Goal: Task Accomplishment & Management: Manage account settings

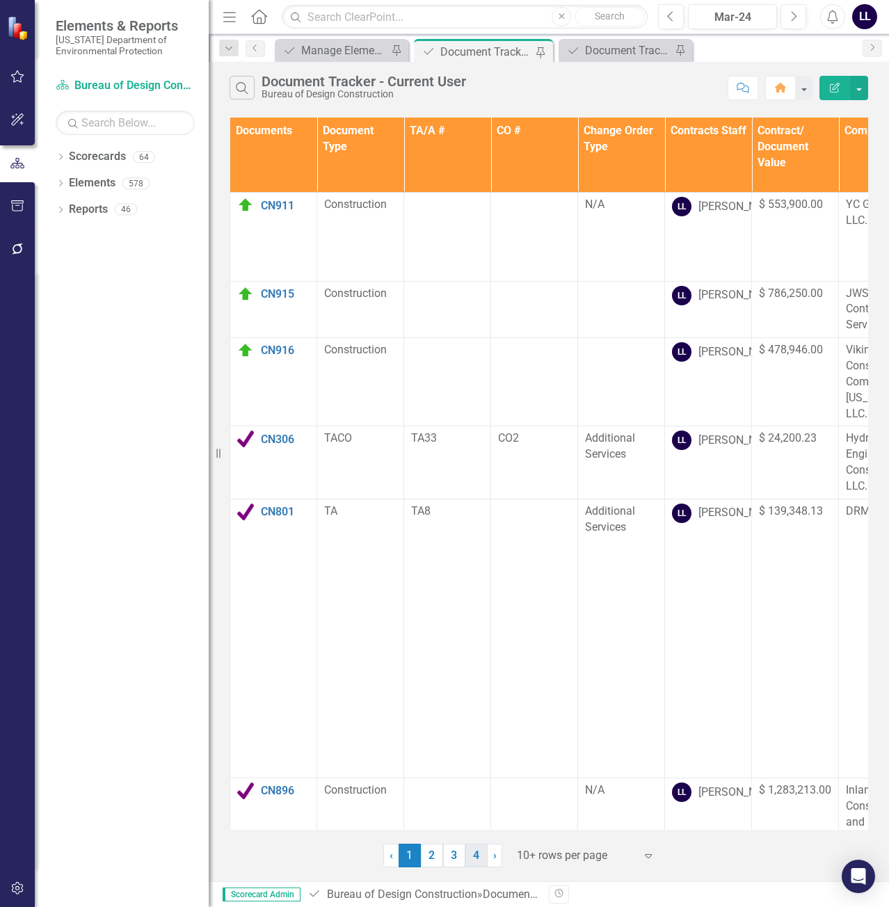
click at [474, 856] on link "4" at bounding box center [476, 856] width 22 height 24
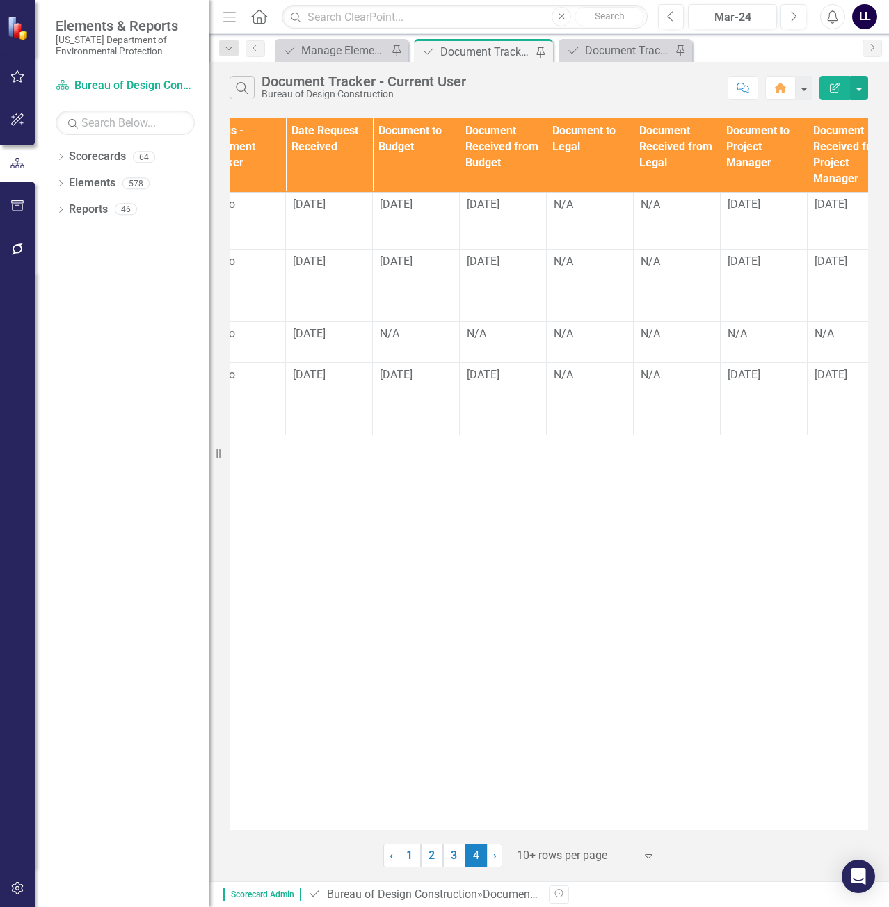
scroll to position [0, 939]
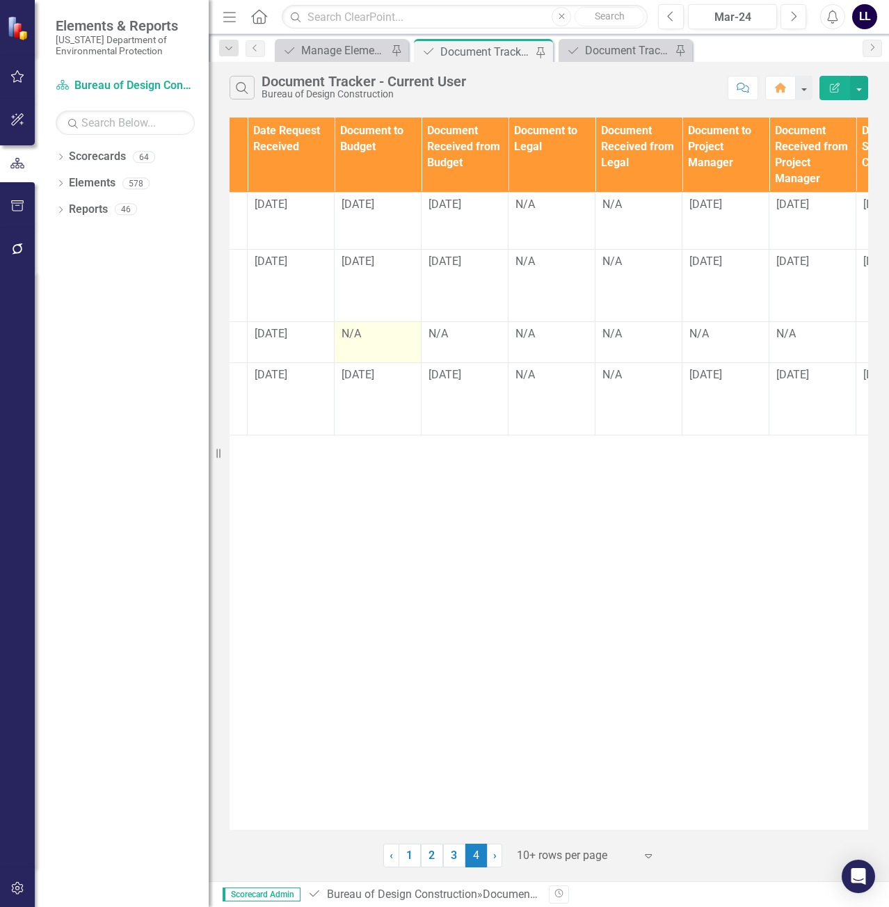
click at [366, 338] on div "N/A" at bounding box center [378, 334] width 72 height 16
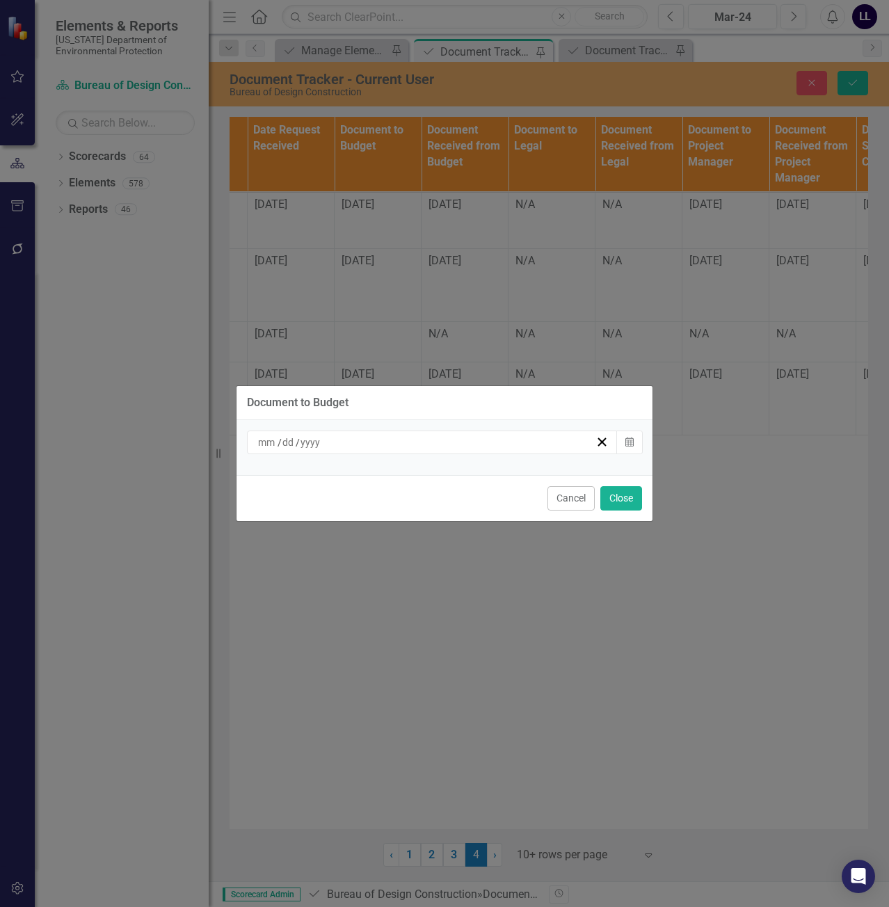
click at [397, 445] on div "/ /" at bounding box center [425, 442] width 339 height 14
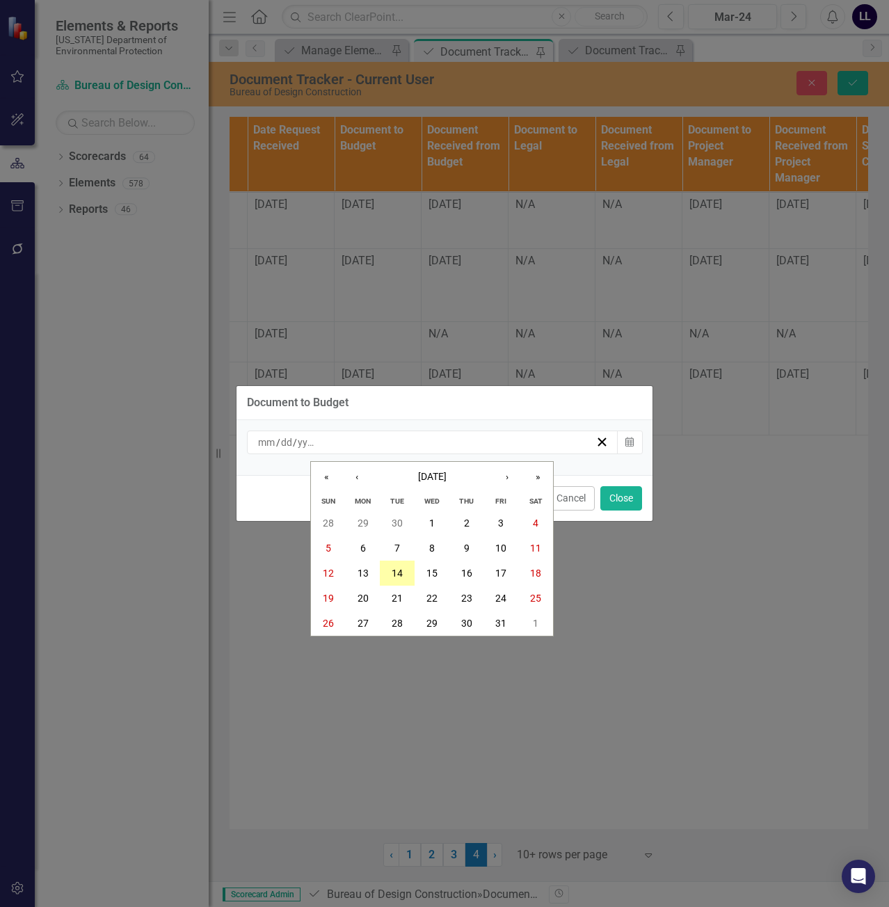
click at [397, 573] on abbr "14" at bounding box center [397, 573] width 11 height 11
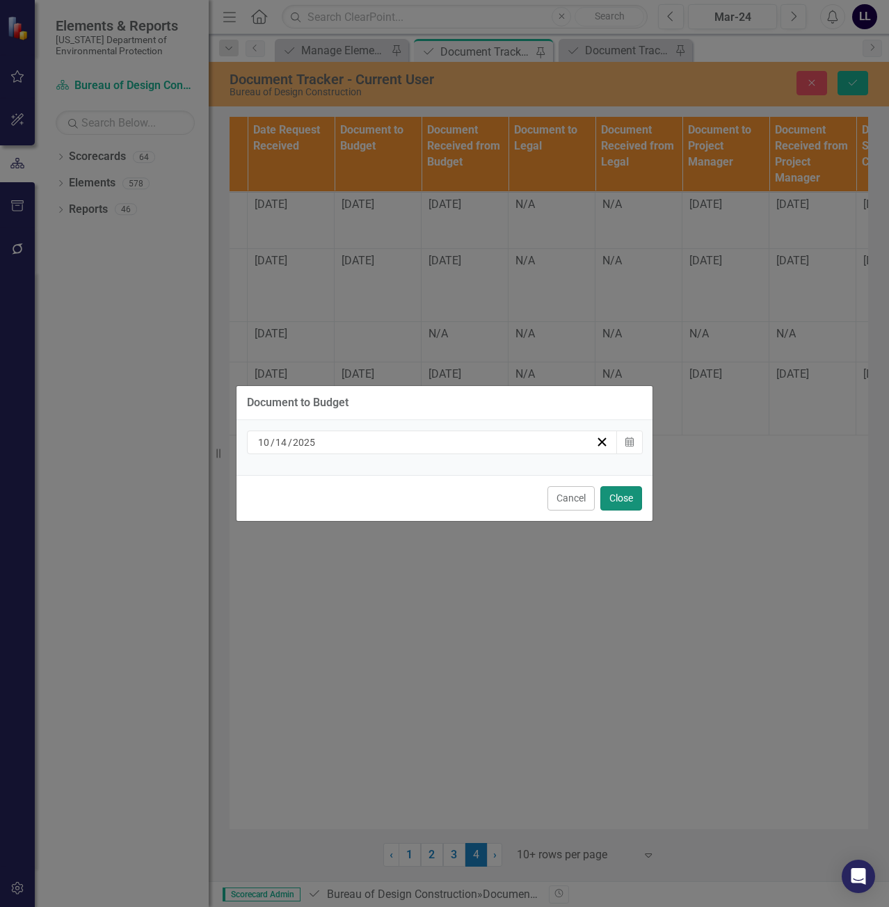
click at [629, 497] on button "Close" at bounding box center [621, 498] width 42 height 24
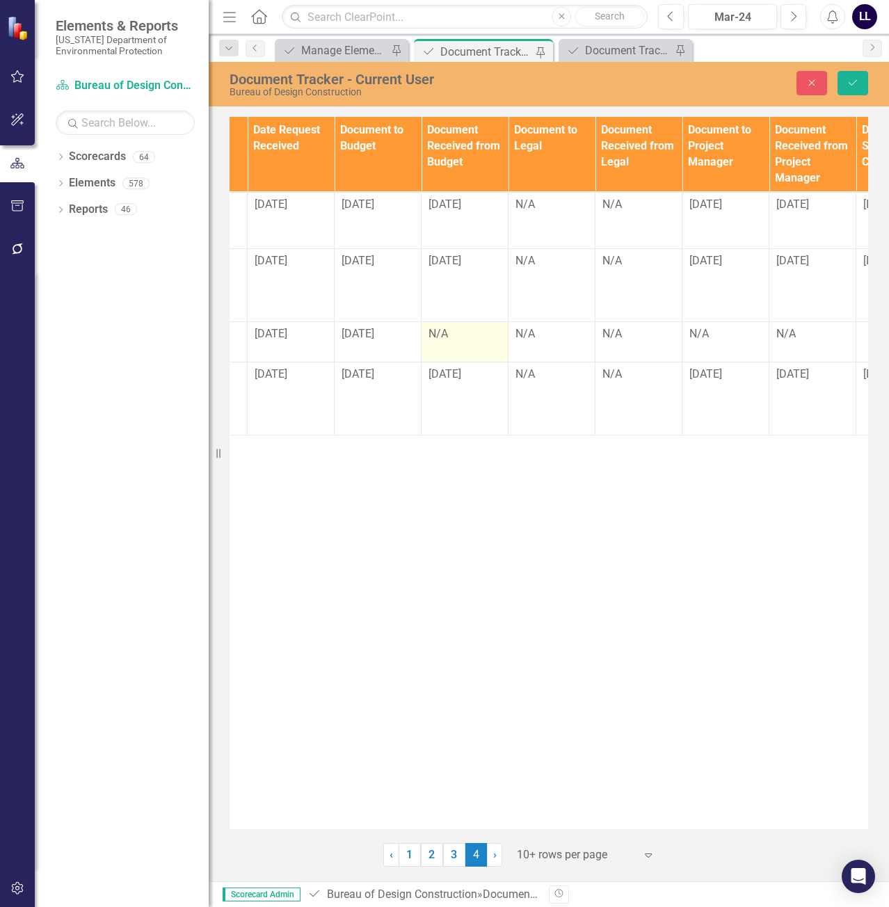
click at [454, 335] on div "N/A" at bounding box center [465, 334] width 72 height 16
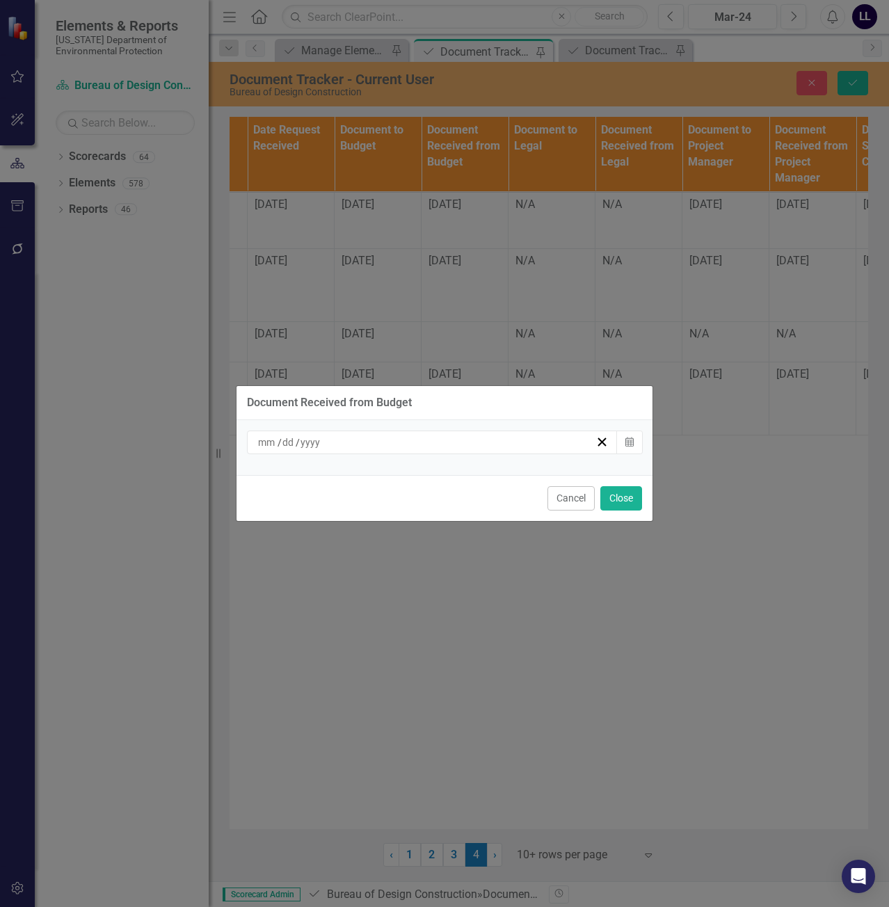
click at [461, 440] on div "/ /" at bounding box center [425, 442] width 339 height 14
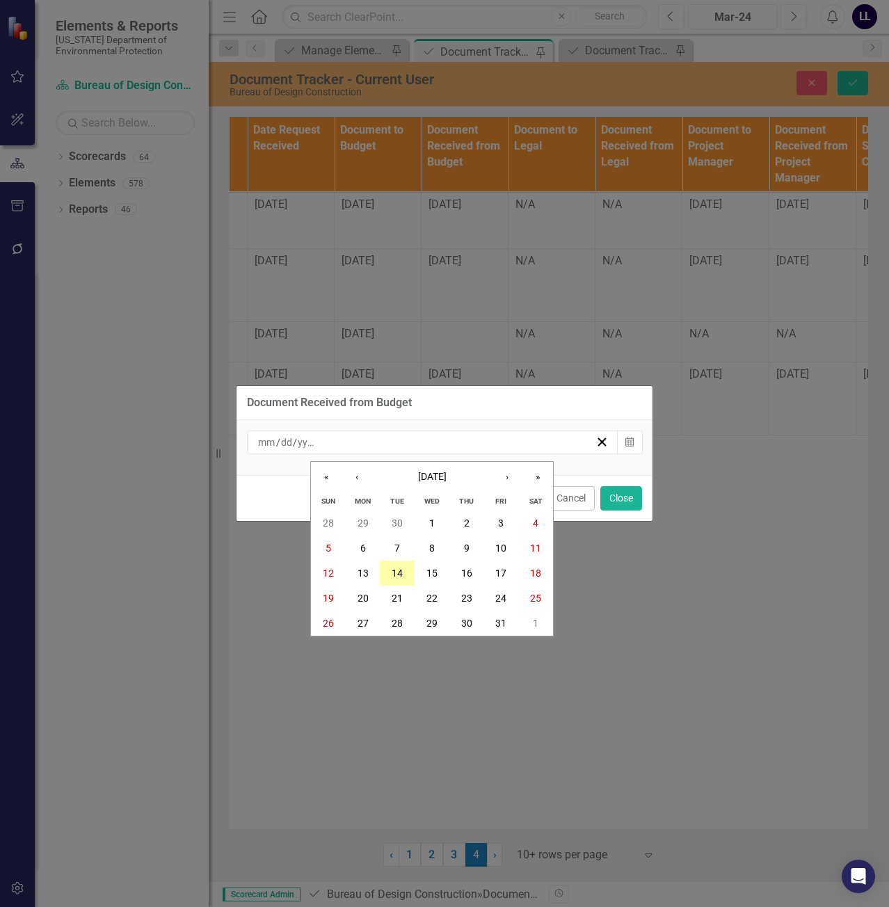
click at [399, 568] on abbr "14" at bounding box center [397, 573] width 11 height 11
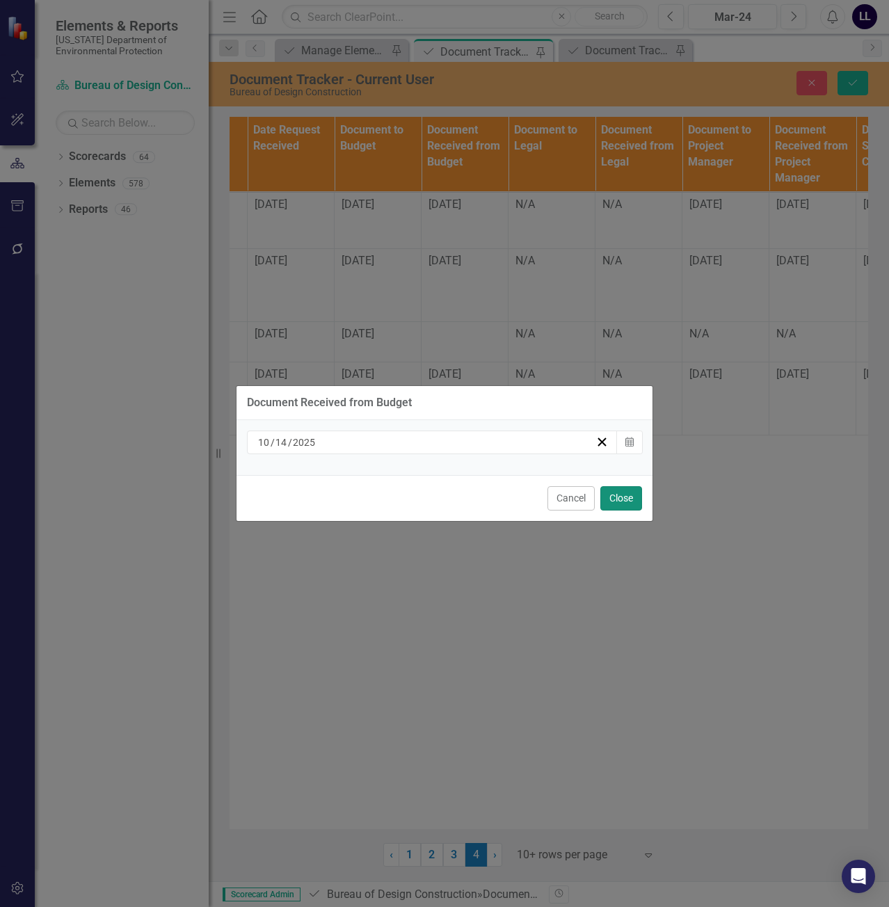
click at [621, 499] on button "Close" at bounding box center [621, 498] width 42 height 24
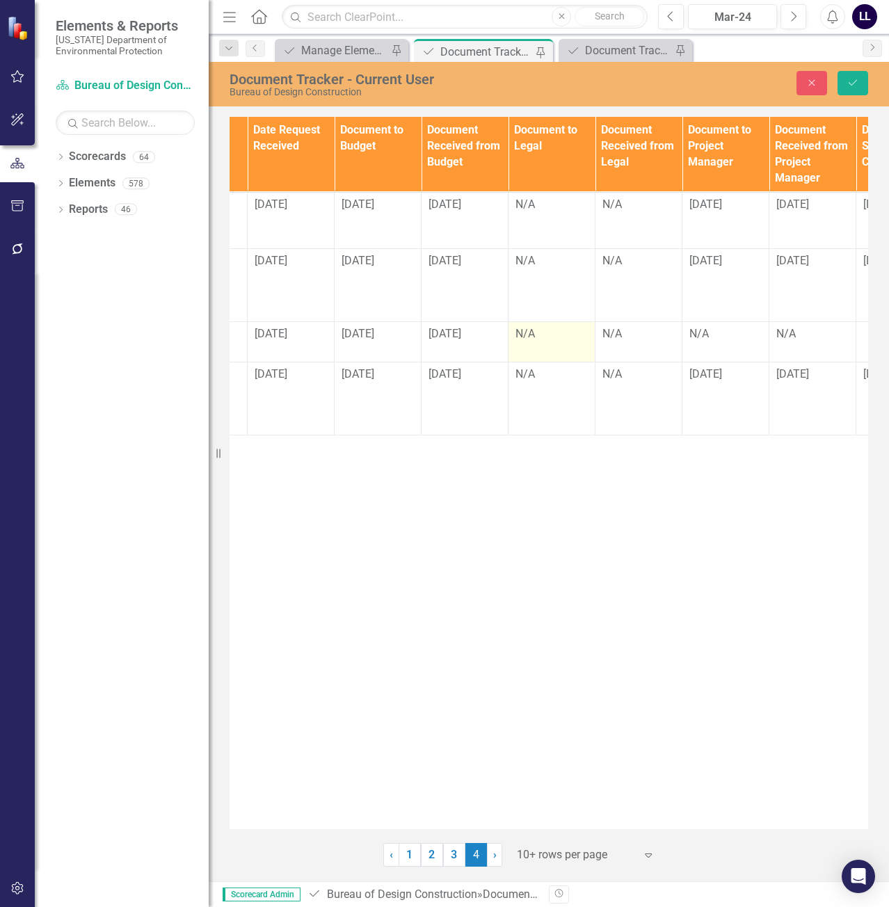
click at [543, 335] on div "N/A" at bounding box center [552, 334] width 72 height 16
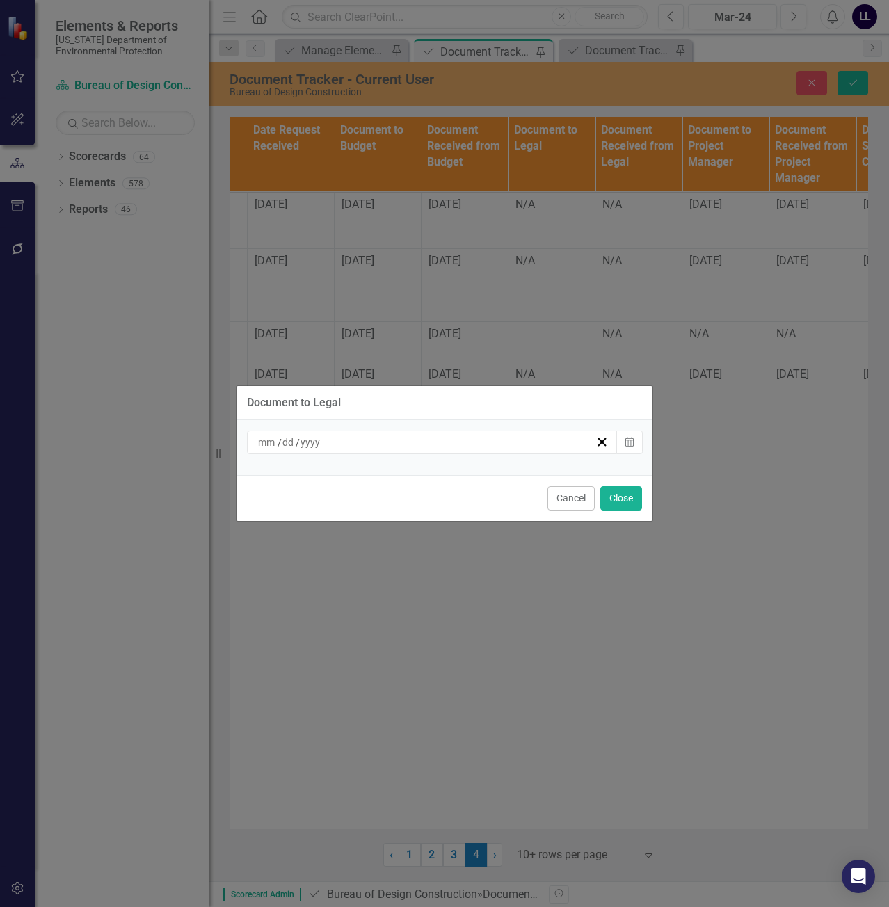
click at [398, 451] on div "/ /" at bounding box center [432, 443] width 371 height 24
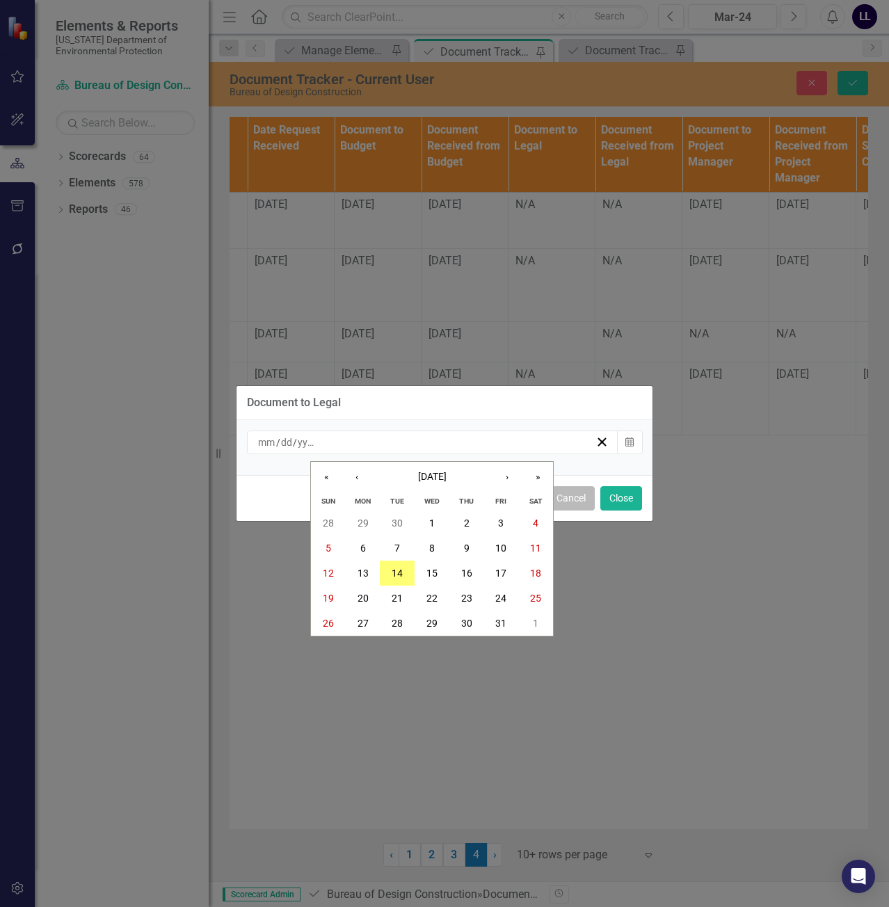
click at [577, 502] on button "Cancel" at bounding box center [571, 498] width 47 height 24
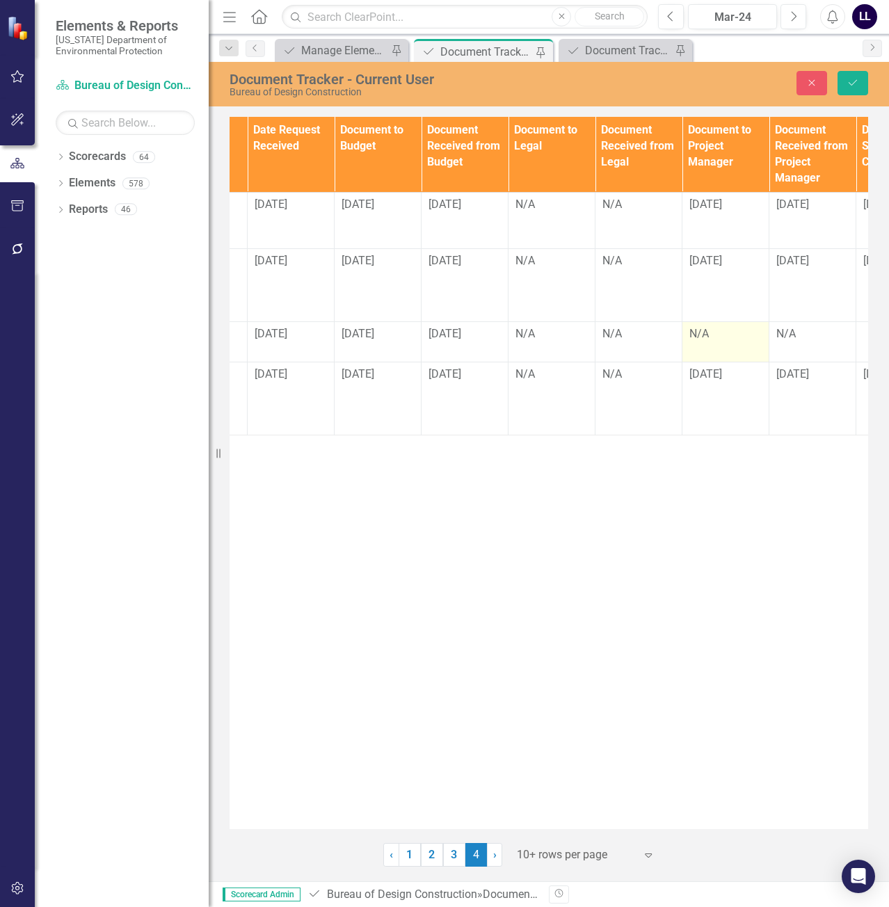
click at [714, 353] on td "N/A" at bounding box center [725, 341] width 87 height 41
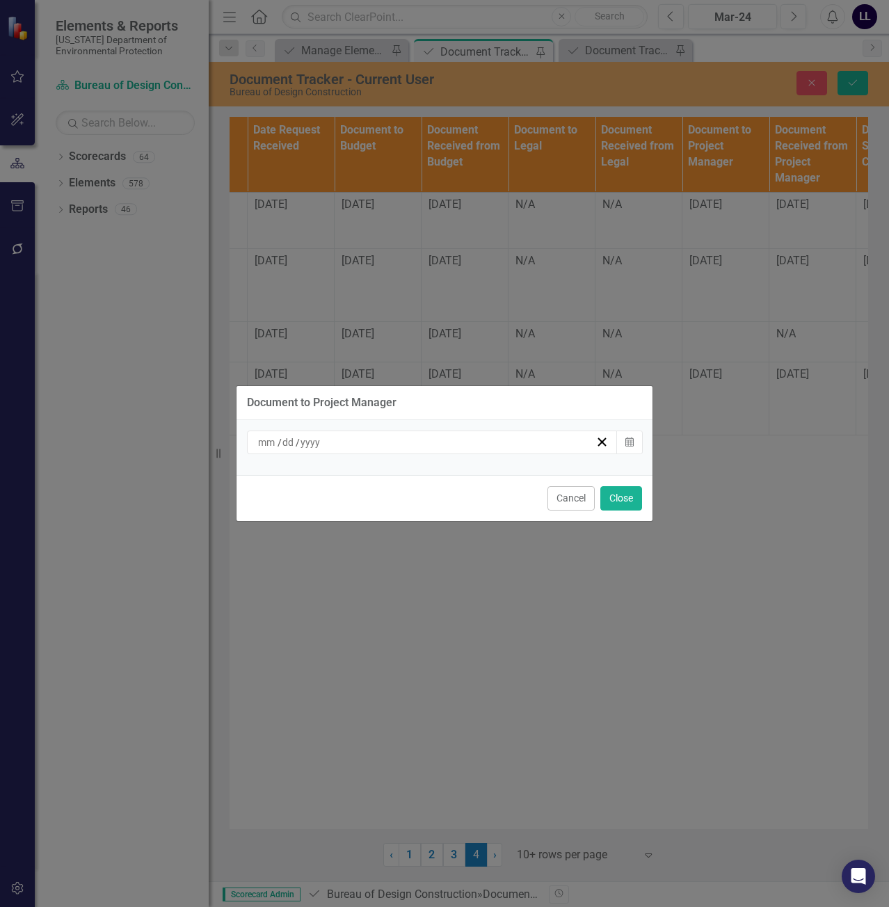
click at [459, 440] on div "/ /" at bounding box center [425, 442] width 339 height 14
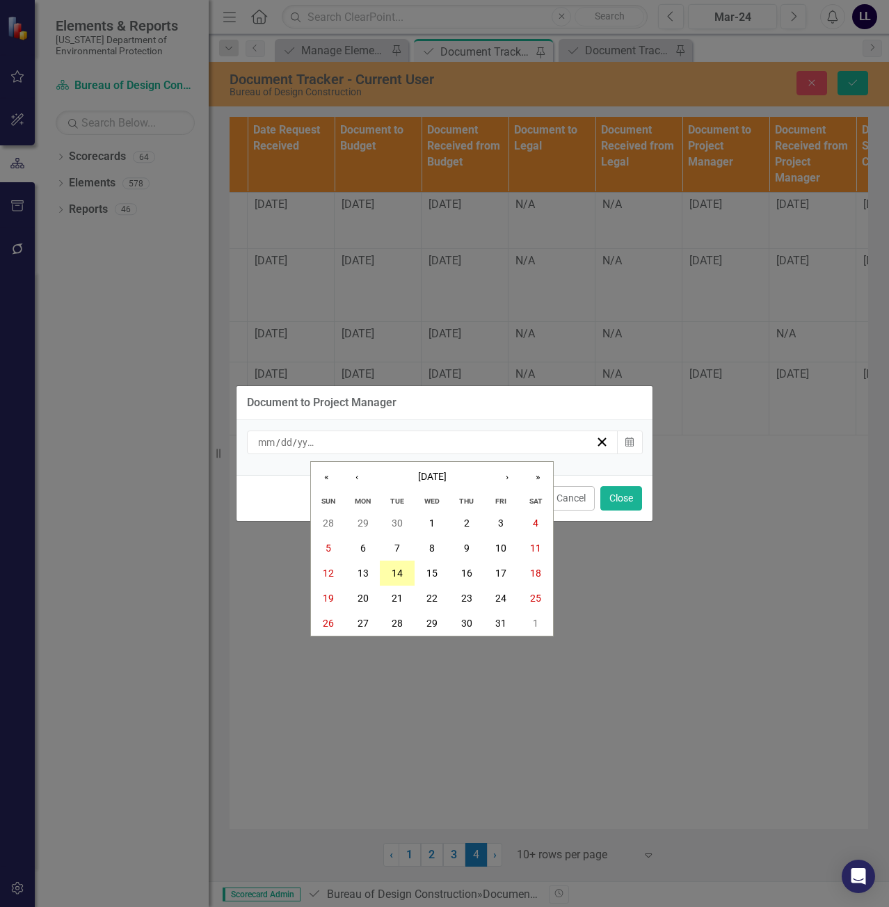
click at [401, 570] on abbr "14" at bounding box center [397, 573] width 11 height 11
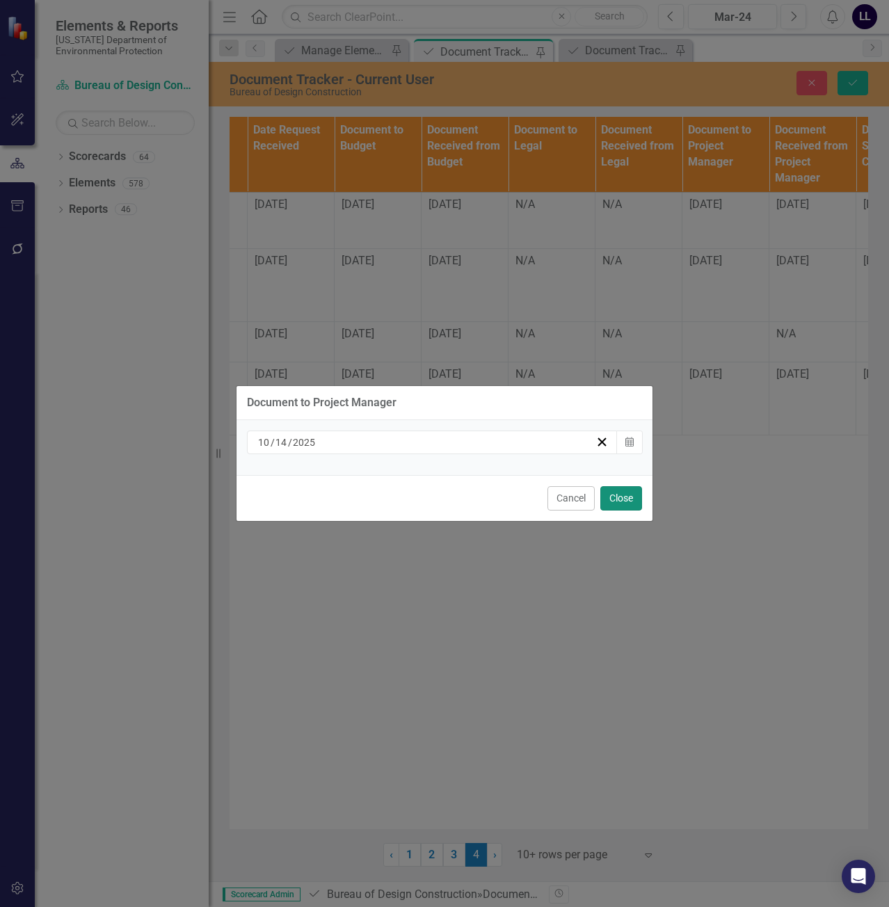
click at [620, 497] on button "Close" at bounding box center [621, 498] width 42 height 24
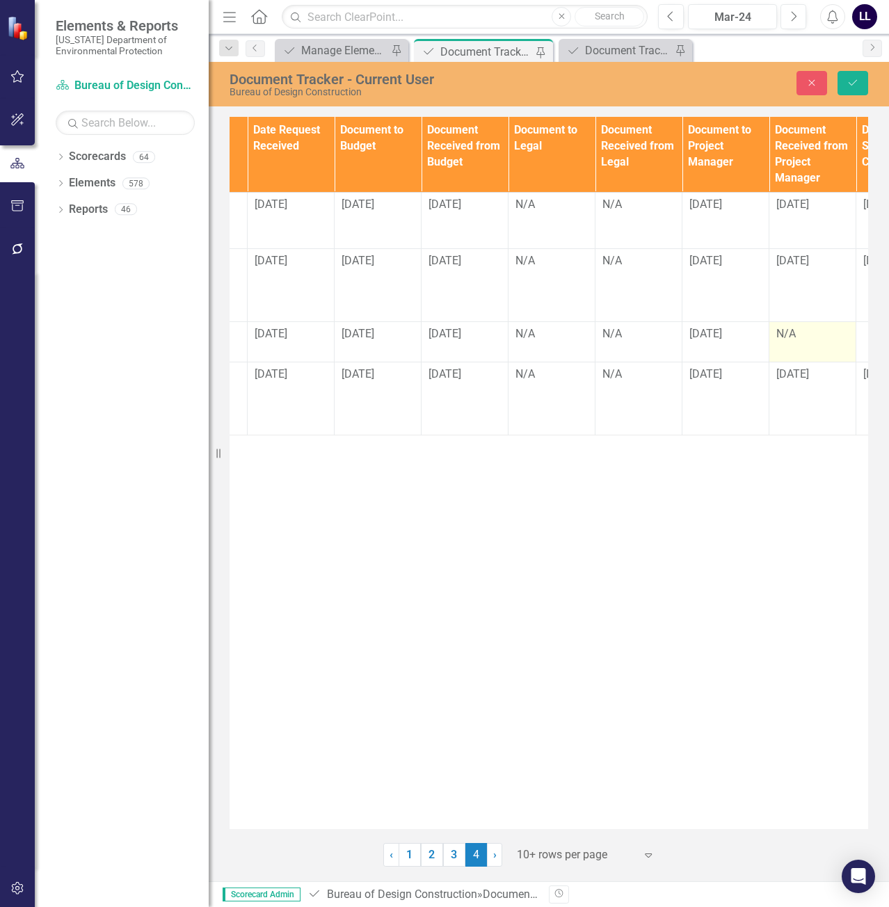
click at [787, 342] on div "N/A" at bounding box center [812, 334] width 72 height 17
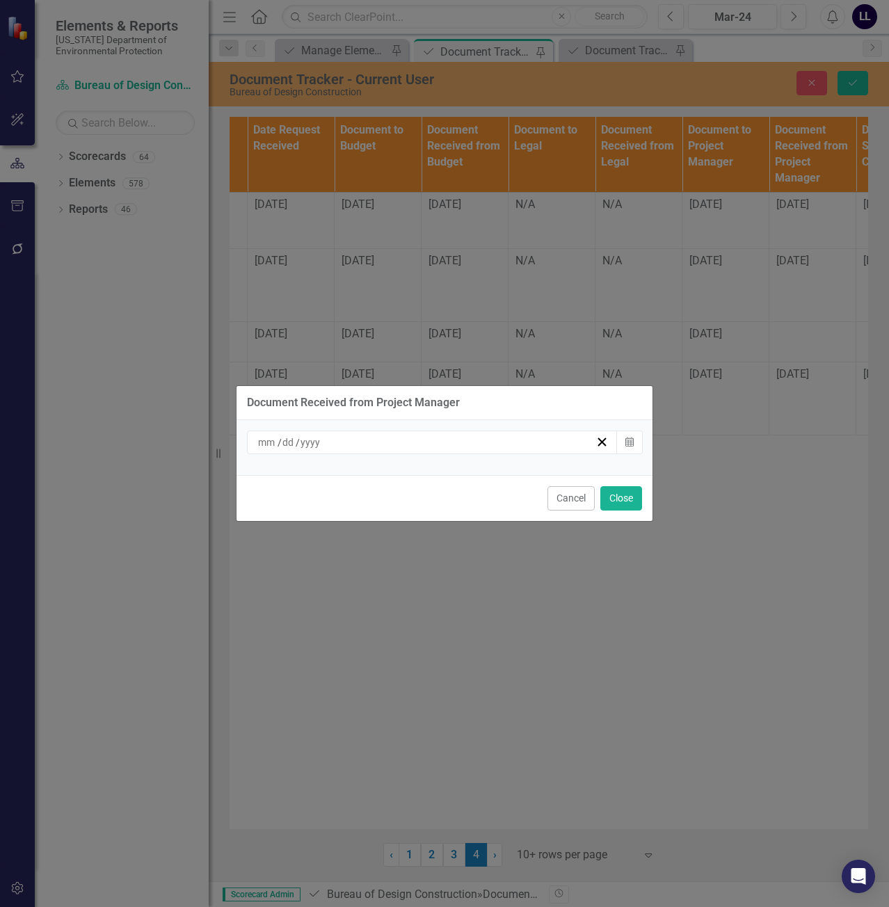
click at [390, 448] on div "/ /" at bounding box center [425, 442] width 339 height 14
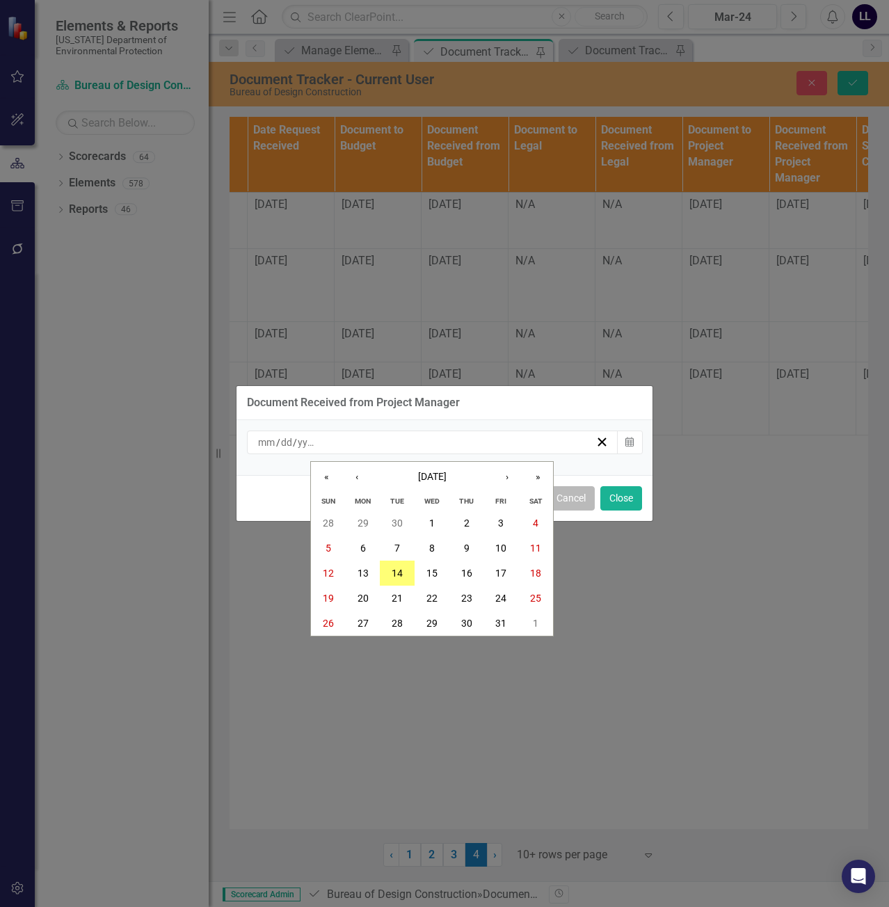
click at [576, 500] on button "Cancel" at bounding box center [571, 498] width 47 height 24
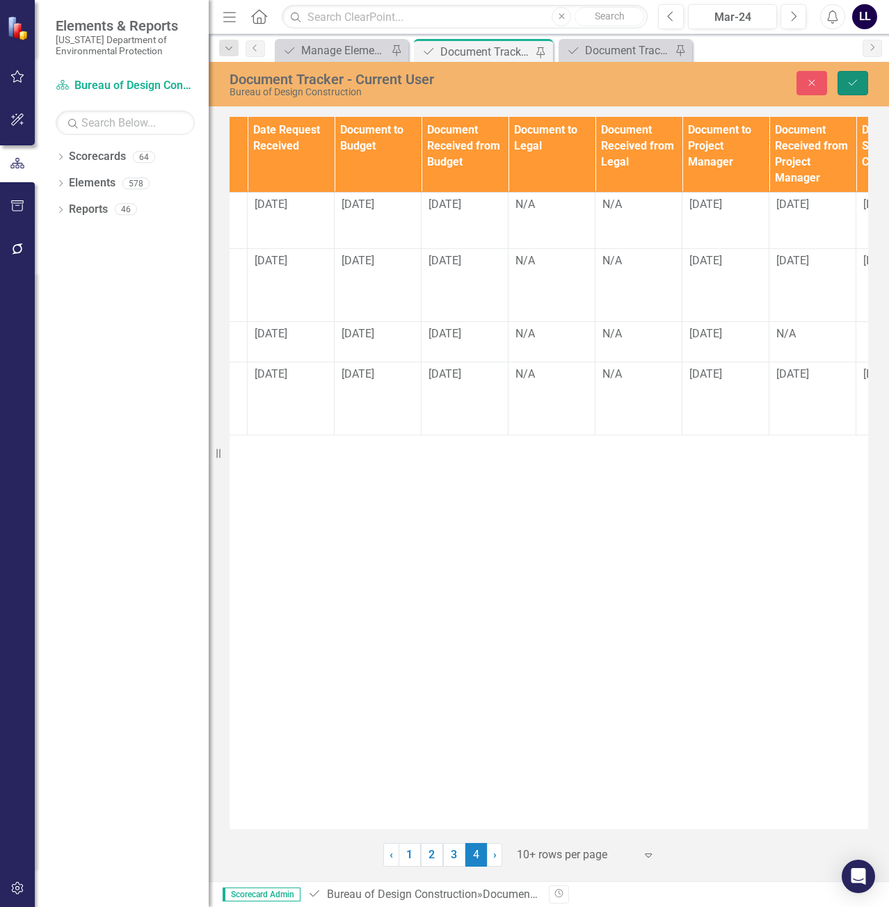
click at [852, 81] on icon "Save" at bounding box center [853, 83] width 13 height 10
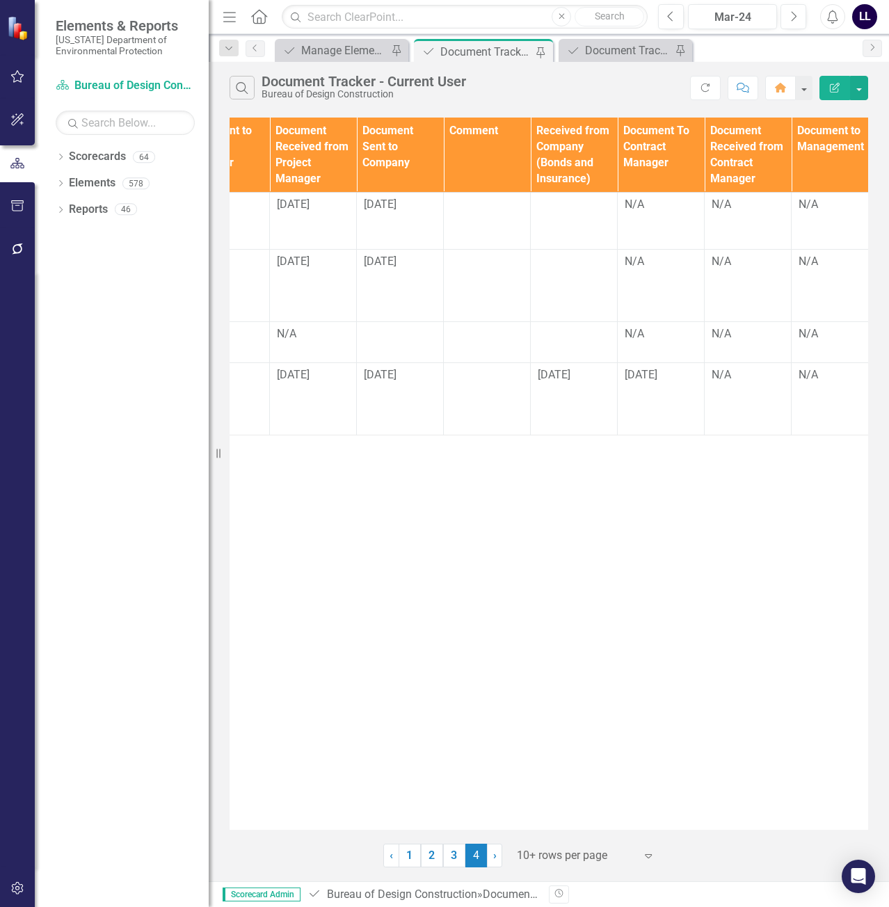
scroll to position [0, 1499]
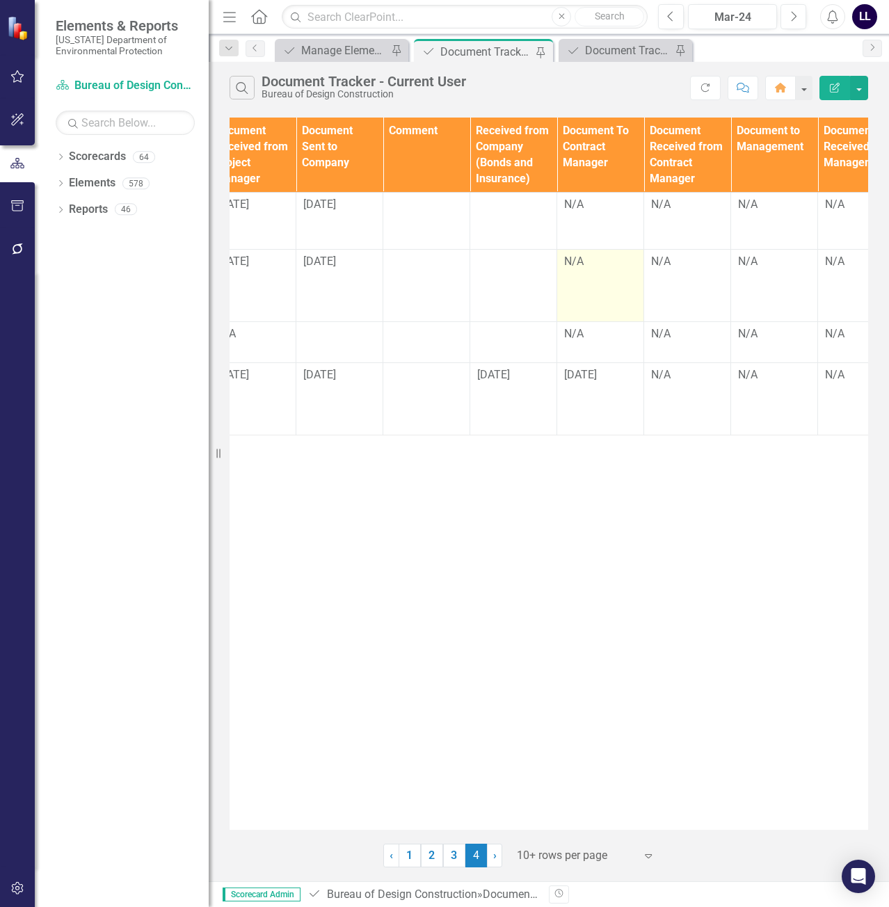
click at [598, 264] on div "N/A" at bounding box center [600, 262] width 72 height 16
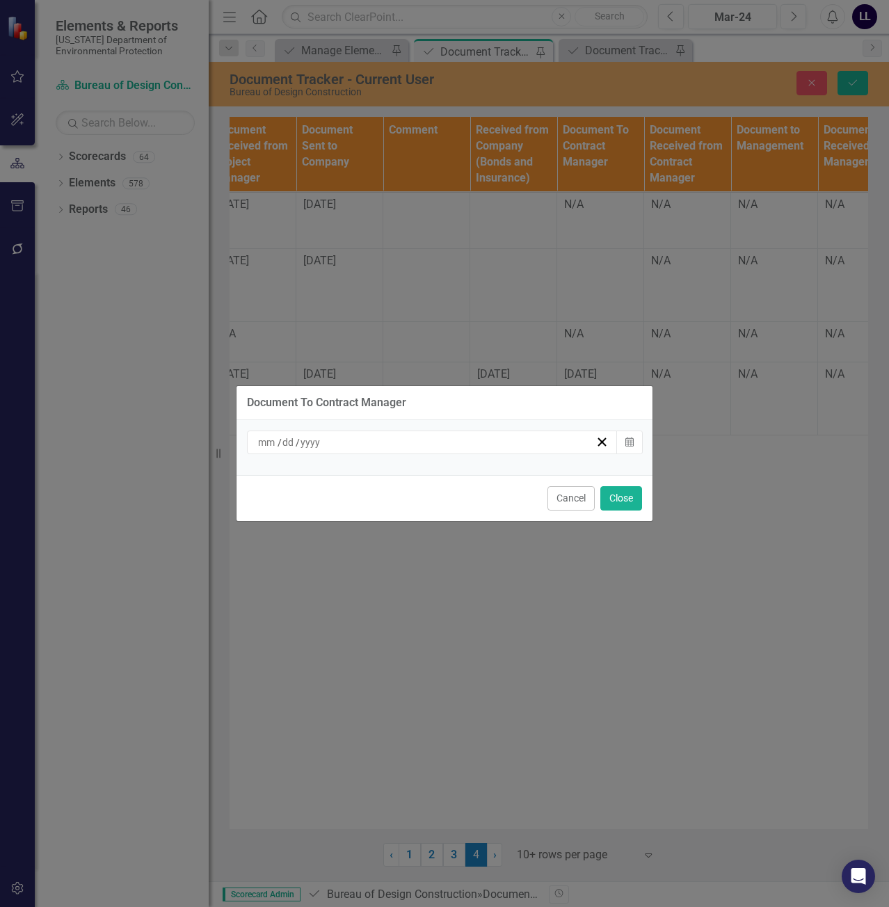
click at [486, 452] on div "/ /" at bounding box center [432, 443] width 371 height 24
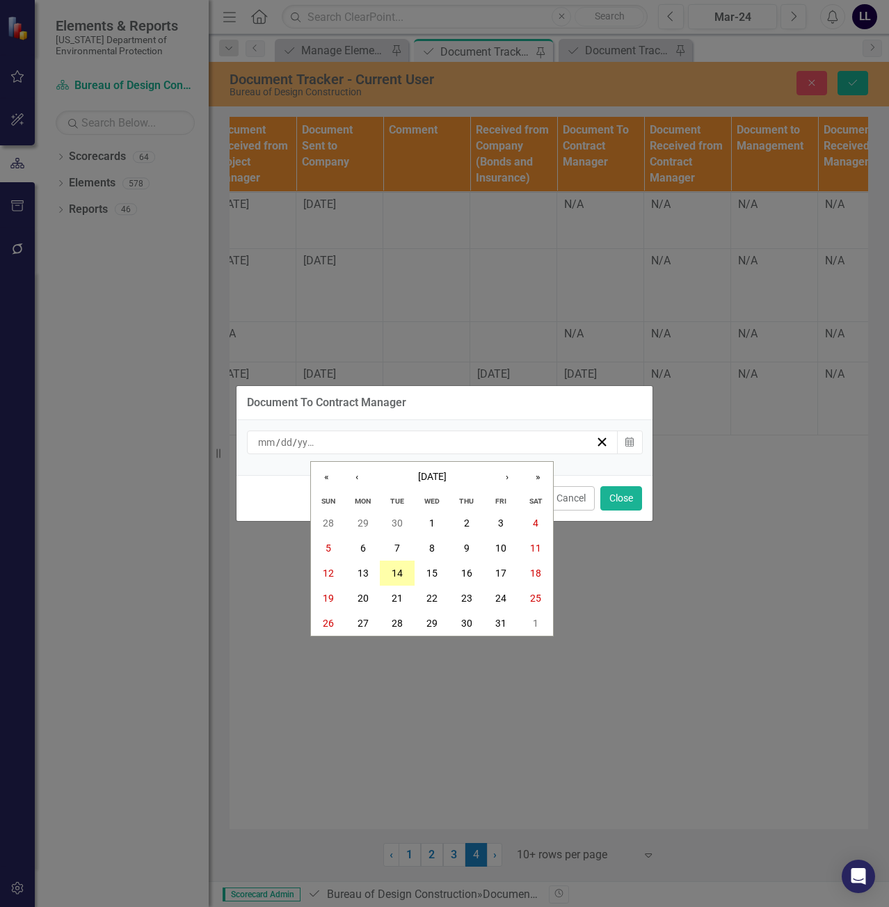
click at [394, 566] on button "14" at bounding box center [397, 573] width 35 height 25
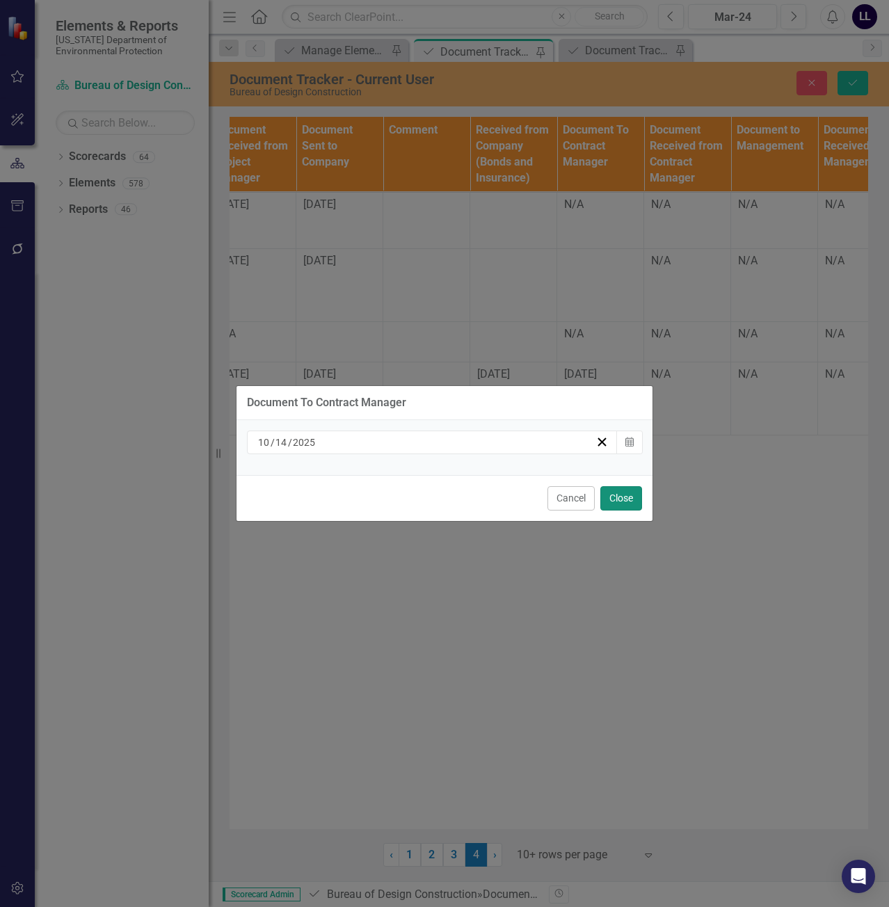
click at [634, 506] on button "Close" at bounding box center [621, 498] width 42 height 24
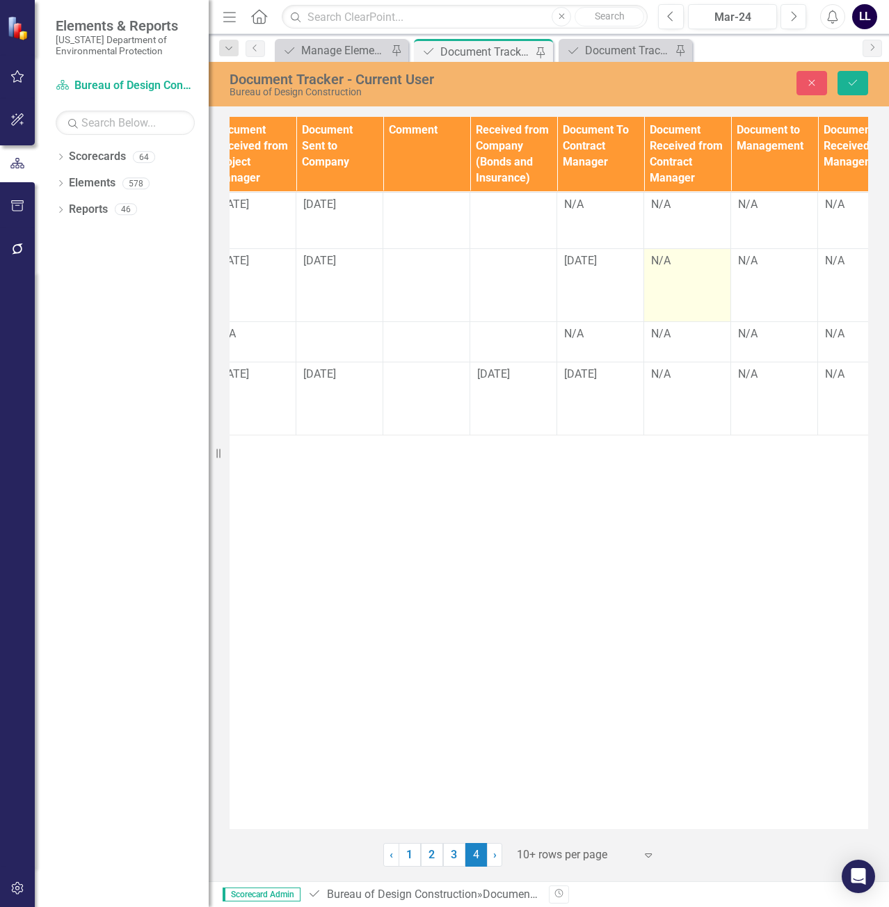
click at [680, 264] on div "N/A" at bounding box center [687, 261] width 72 height 16
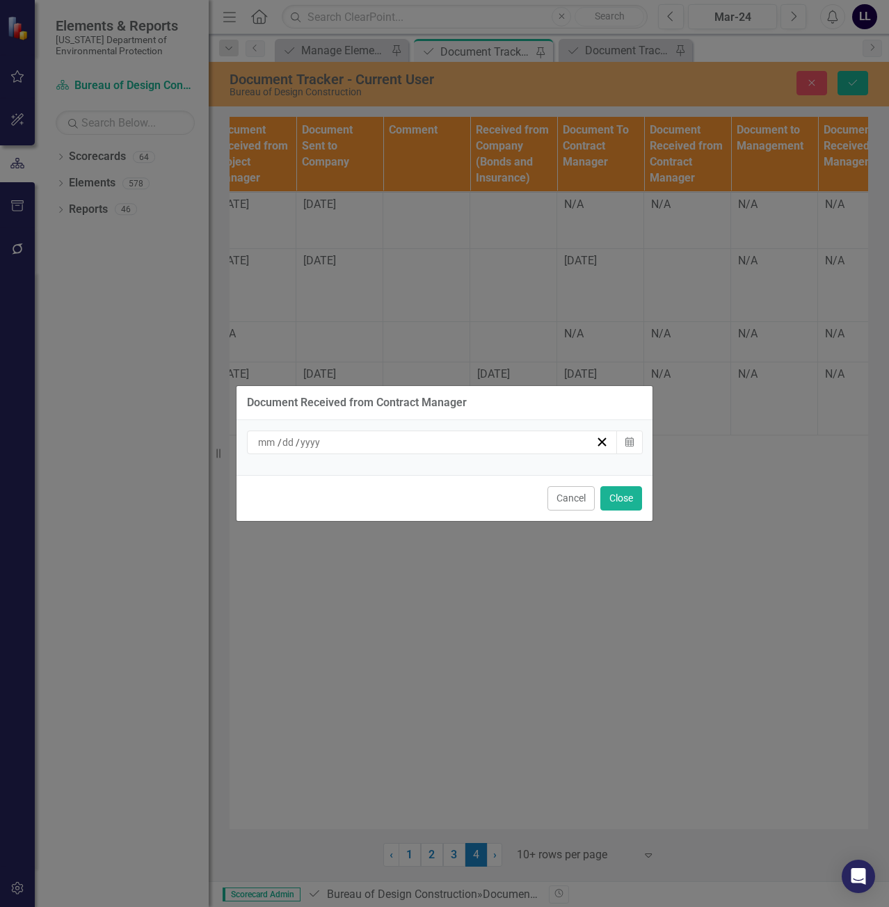
click at [378, 449] on div "/ /" at bounding box center [432, 443] width 371 height 24
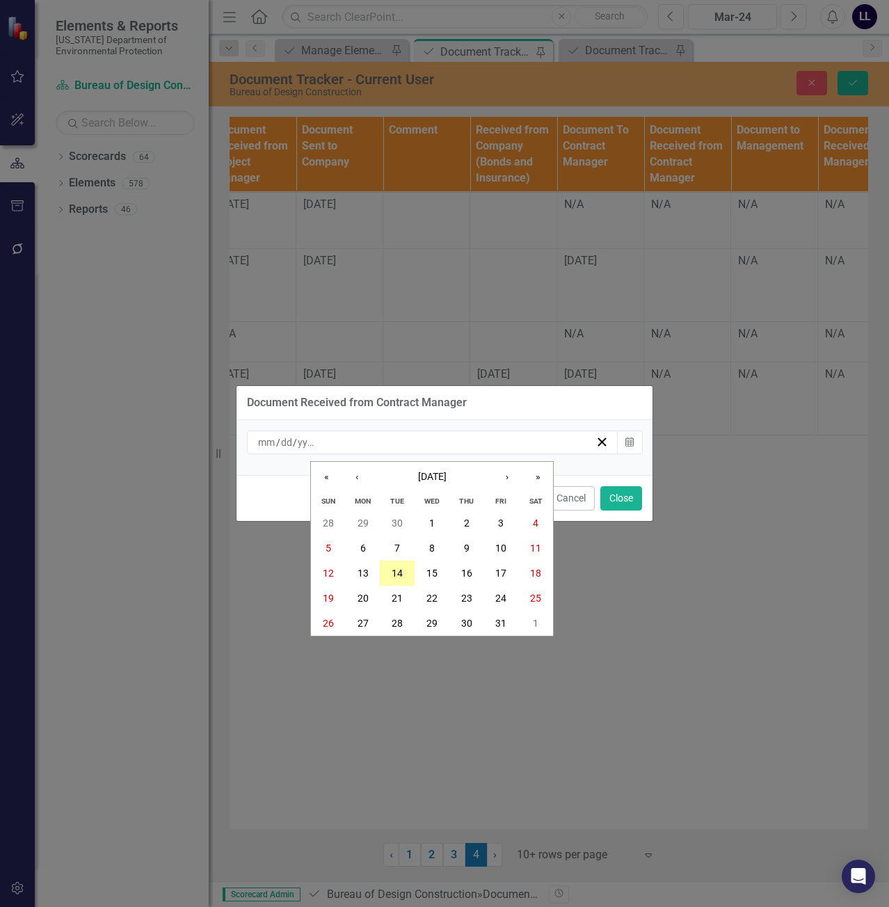
click at [397, 570] on abbr "14" at bounding box center [397, 573] width 11 height 11
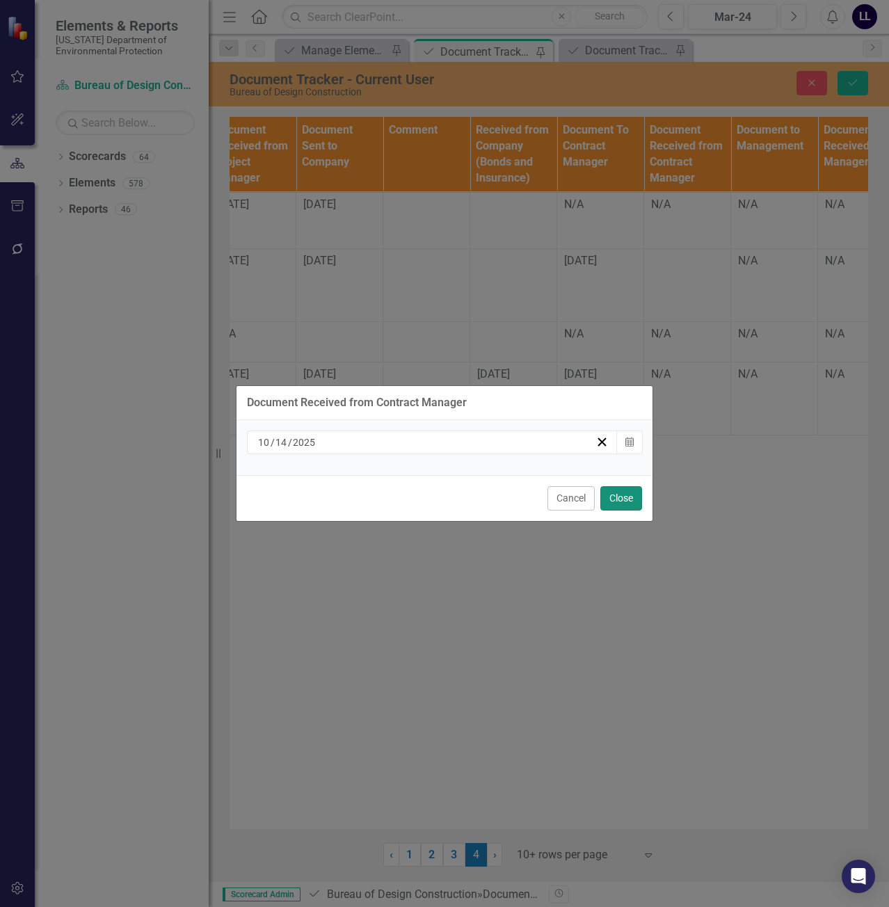
click at [614, 502] on button "Close" at bounding box center [621, 498] width 42 height 24
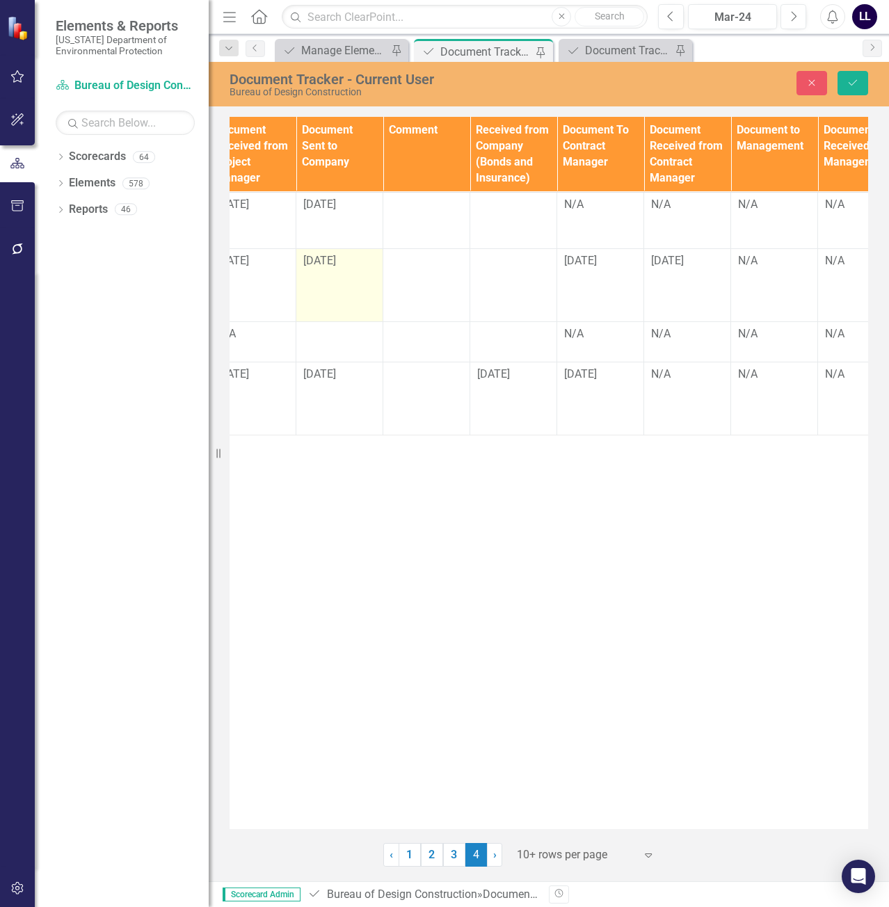
click at [349, 269] on div "[DATE]" at bounding box center [339, 261] width 72 height 16
click at [339, 264] on input "[DATE]" at bounding box center [339, 266] width 72 height 26
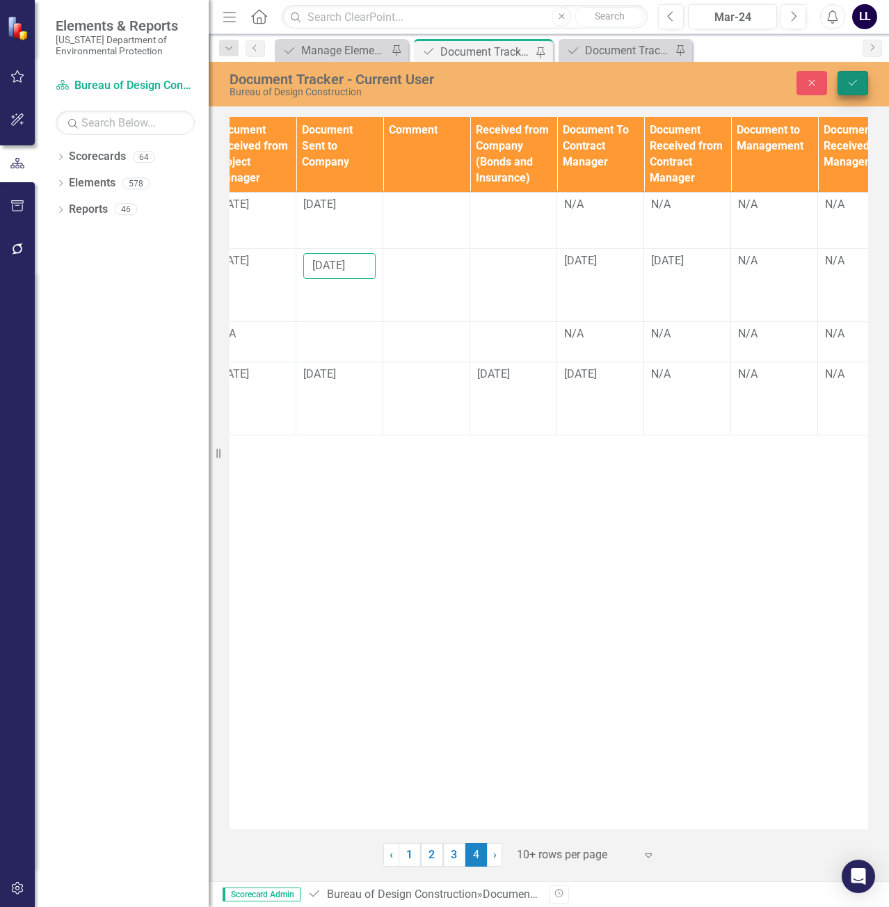
type input "[DATE]"
click at [852, 88] on button "Save" at bounding box center [853, 83] width 31 height 24
